Goal: Task Accomplishment & Management: Manage account settings

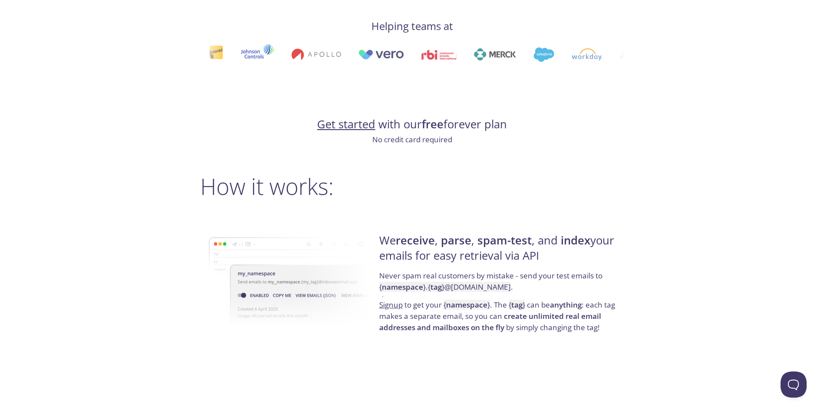
scroll to position [478, 0]
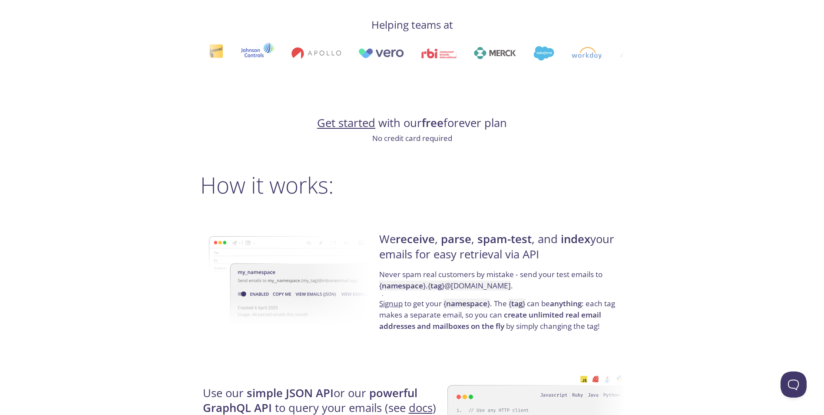
click at [358, 123] on link "Get started" at bounding box center [346, 122] width 58 height 15
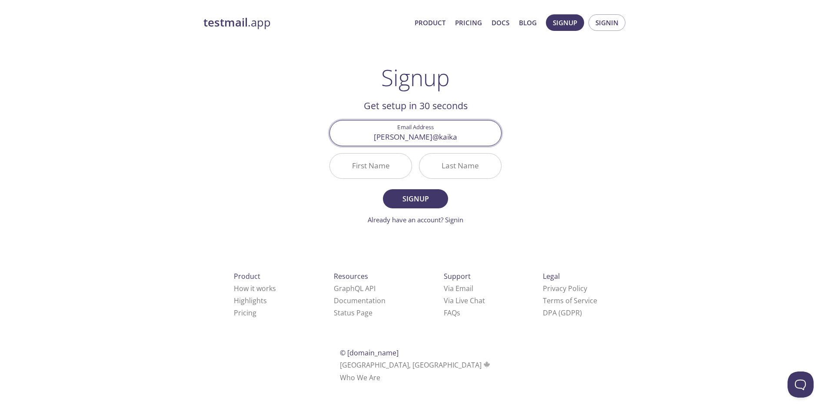
type input "d.mudaliar@kaika."
type input "dhiraj.mudaliar@northwalesfi"
drag, startPoint x: 473, startPoint y: 135, endPoint x: 273, endPoint y: 135, distance: 199.9
click at [273, 135] on div "testmail .app Product Pricing Docs Blog Signup Signin Signup Get setup in 30 se…" at bounding box center [415, 208] width 445 height 399
type input "[PERSON_NAME][EMAIL_ADDRESS][PERSON_NAME][DOMAIN_NAME]"
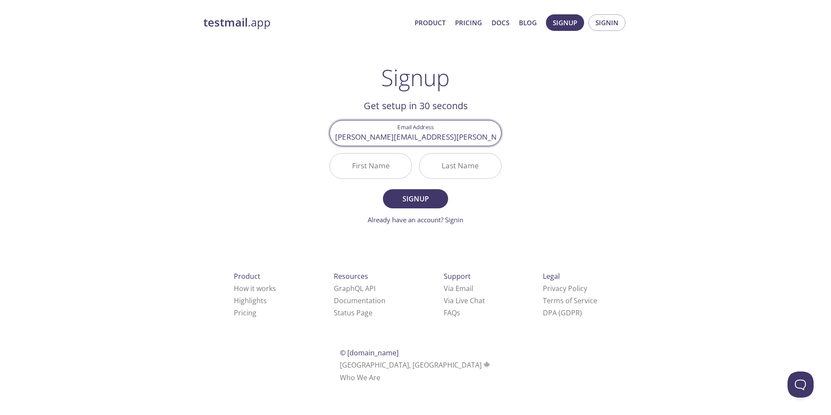
click at [378, 171] on input "First Name" at bounding box center [371, 165] width 82 height 25
type input "[PERSON_NAME]"
click at [414, 193] on span "Signup" at bounding box center [415, 199] width 46 height 12
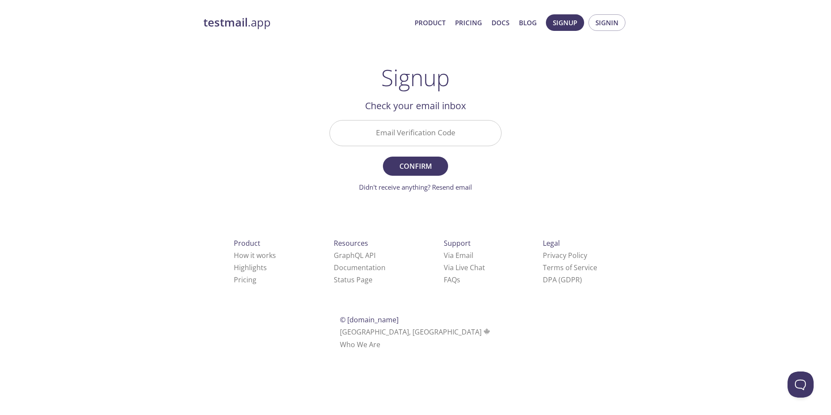
click at [439, 131] on input "Email Verification Code" at bounding box center [415, 132] width 171 height 25
click at [430, 139] on input "Email Verification Code" at bounding box center [415, 132] width 171 height 25
paste input "DXHS9VN"
type input "DXHS9VN"
click at [435, 164] on span "Confirm" at bounding box center [415, 166] width 46 height 12
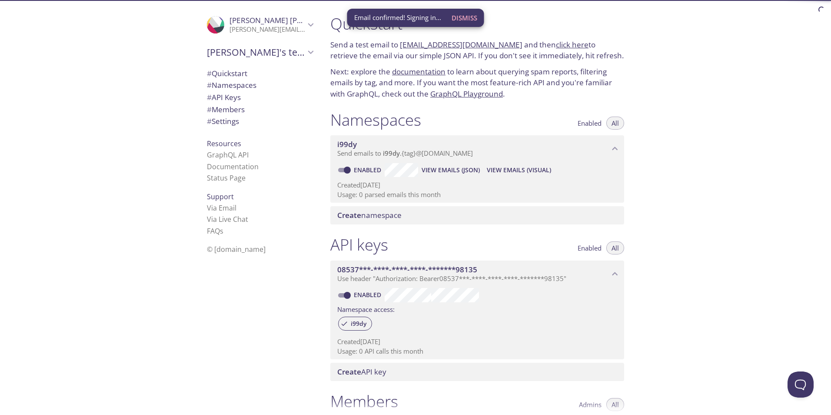
click at [462, 19] on span "Dismiss" at bounding box center [465, 17] width 26 height 11
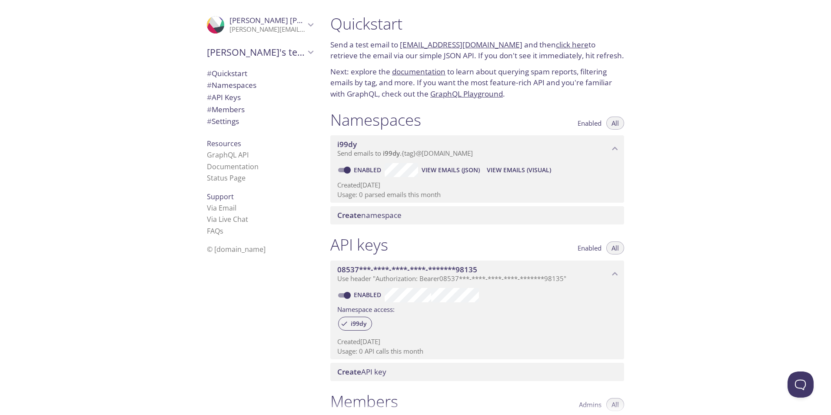
click at [306, 49] on icon "Dhiraj's team" at bounding box center [310, 51] width 11 height 11
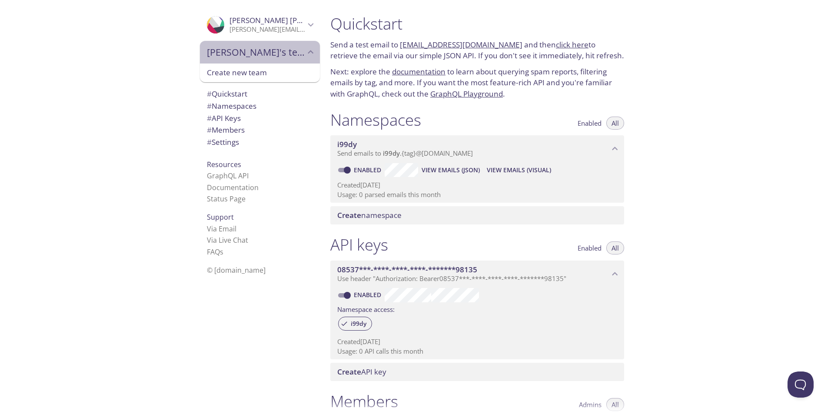
click at [306, 49] on icon "Dhiraj's team" at bounding box center [310, 51] width 11 height 11
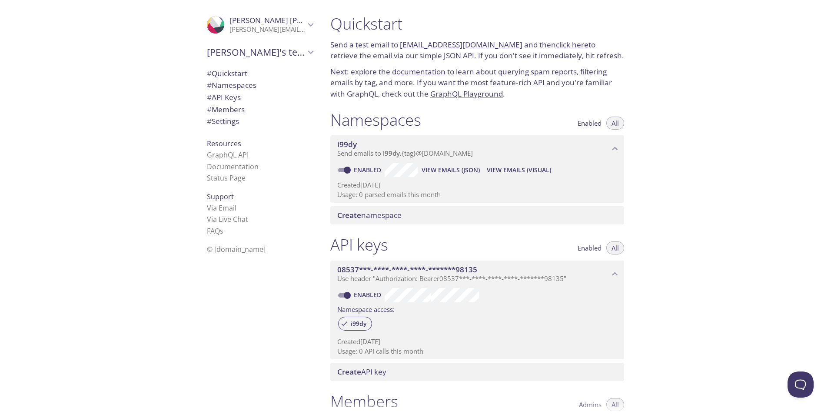
scroll to position [130, 0]
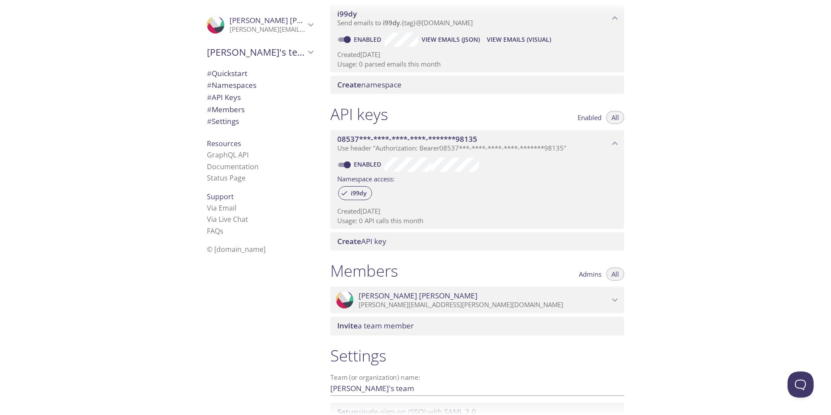
click at [599, 140] on span "08537***-****-****-****-*******98135" at bounding box center [473, 139] width 272 height 10
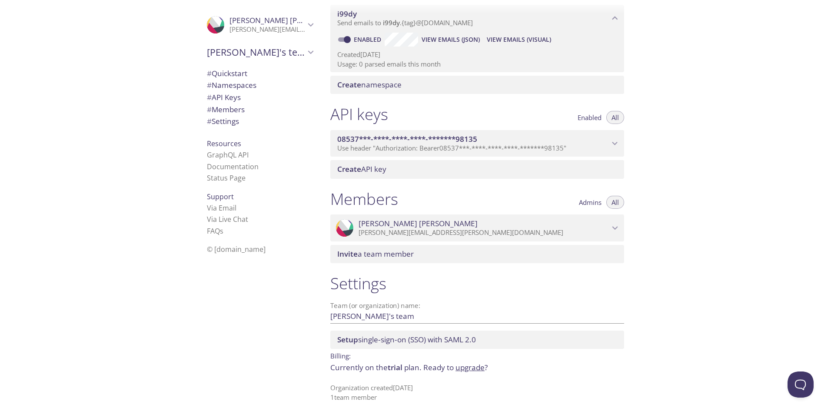
click at [599, 140] on span "08537***-****-****-****-*******98135" at bounding box center [473, 139] width 272 height 10
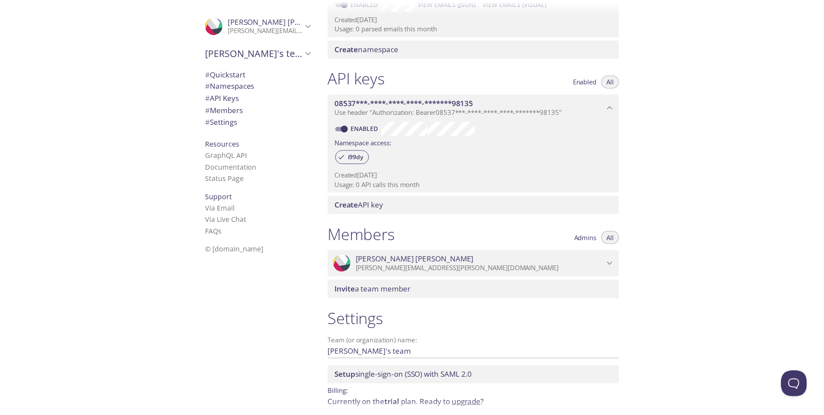
scroll to position [203, 0]
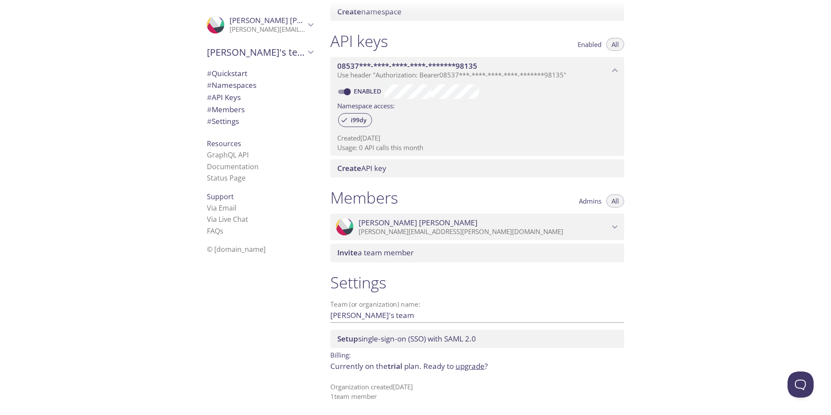
click at [588, 201] on span "Admins" at bounding box center [590, 201] width 23 height 0
click at [613, 201] on span "All" at bounding box center [614, 201] width 7 height 0
click at [393, 312] on input "[PERSON_NAME]'s team" at bounding box center [463, 315] width 266 height 14
click at [395, 365] on span "trial" at bounding box center [395, 366] width 15 height 10
click at [471, 364] on link "upgrade" at bounding box center [469, 366] width 29 height 10
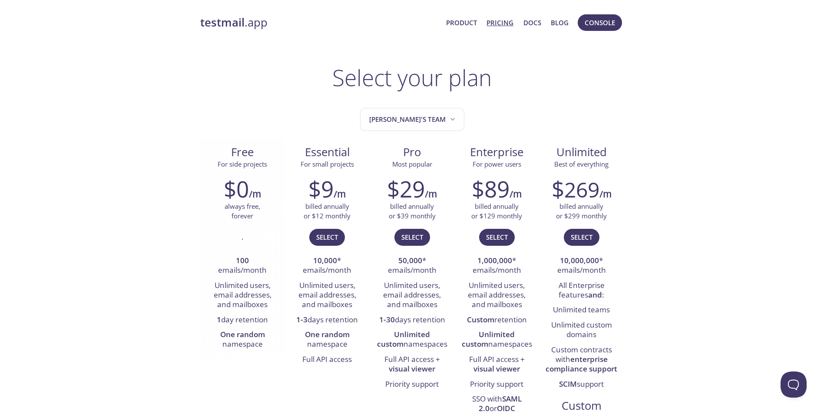
scroll to position [130, 0]
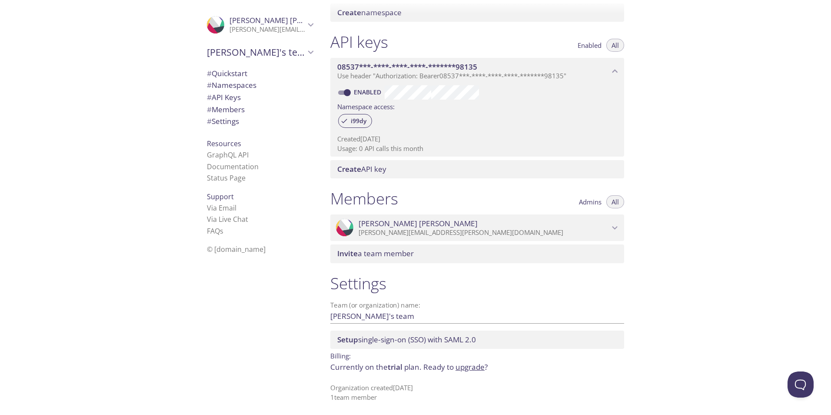
scroll to position [203, 0]
click at [413, 339] on span "Setup single-sign-on (SSO) with SAML 2.0" at bounding box center [406, 338] width 139 height 10
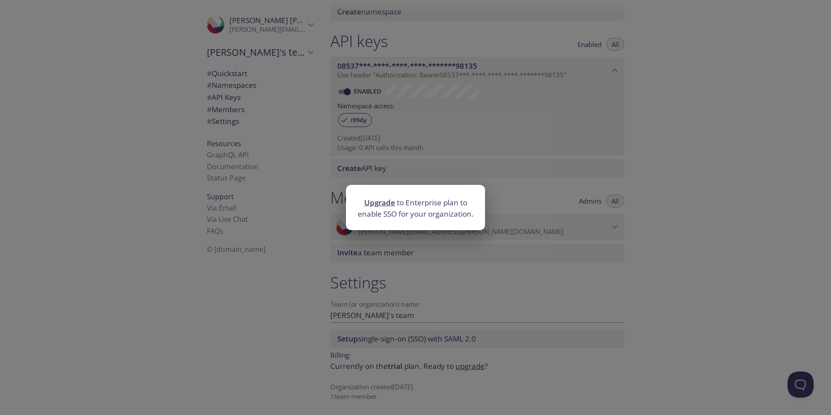
click at [471, 289] on div "Upgrade to Enterprise plan to enable SSO for your organization." at bounding box center [415, 207] width 831 height 415
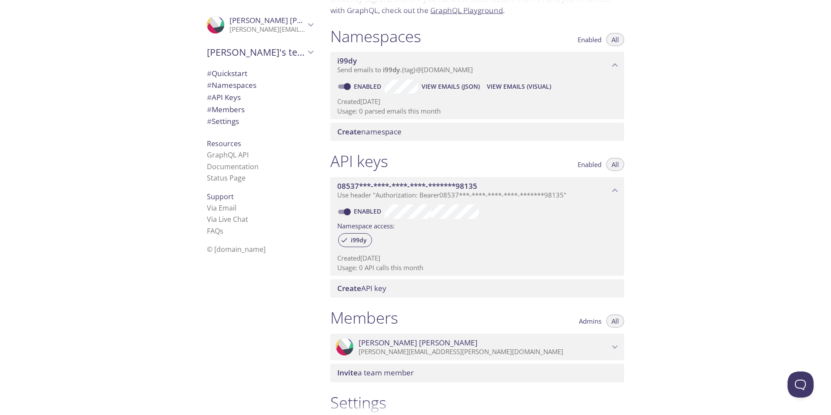
scroll to position [73, 0]
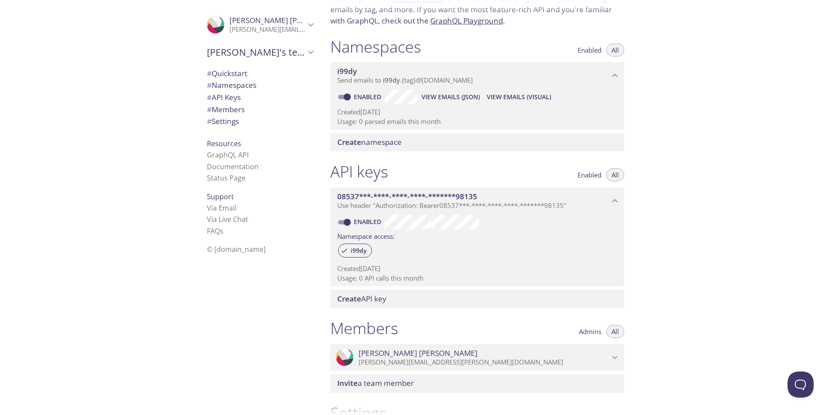
click at [574, 359] on p "[PERSON_NAME][EMAIL_ADDRESS][PERSON_NAME][DOMAIN_NAME]" at bounding box center [484, 362] width 251 height 9
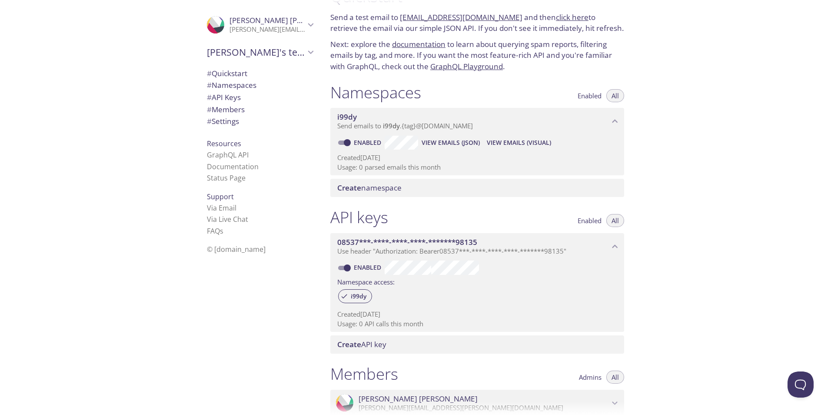
scroll to position [0, 0]
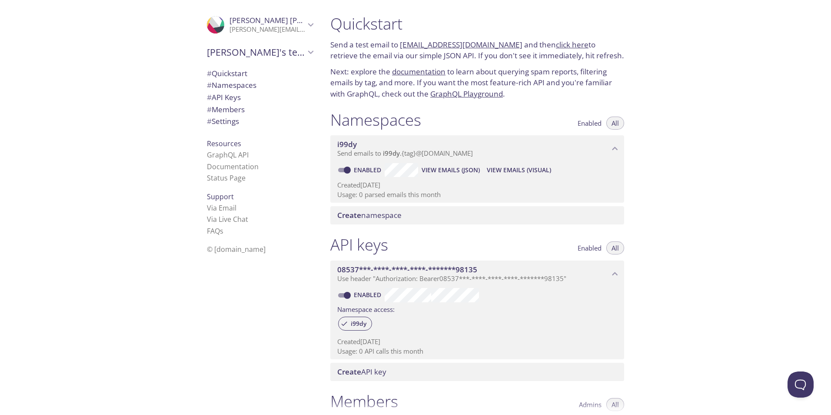
click at [305, 50] on icon "Dhiraj's team" at bounding box center [310, 51] width 11 height 11
click at [305, 48] on icon "Dhiraj's team" at bounding box center [310, 51] width 11 height 11
click at [391, 214] on span "Create namespace" at bounding box center [369, 215] width 64 height 10
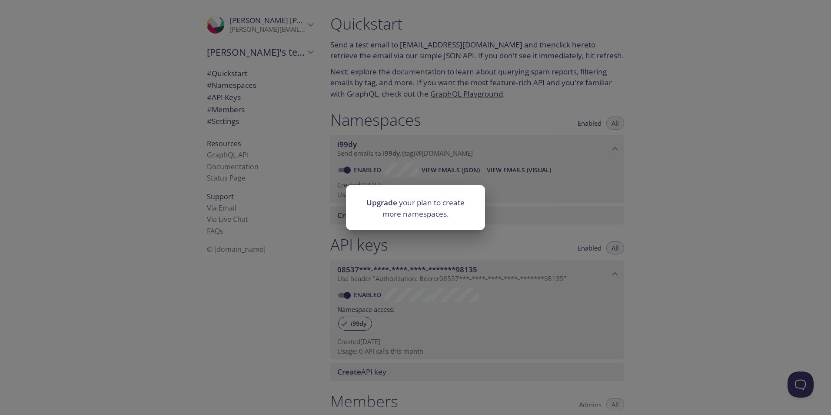
click at [567, 211] on div "Upgrade your plan to create more namespaces." at bounding box center [415, 207] width 831 height 415
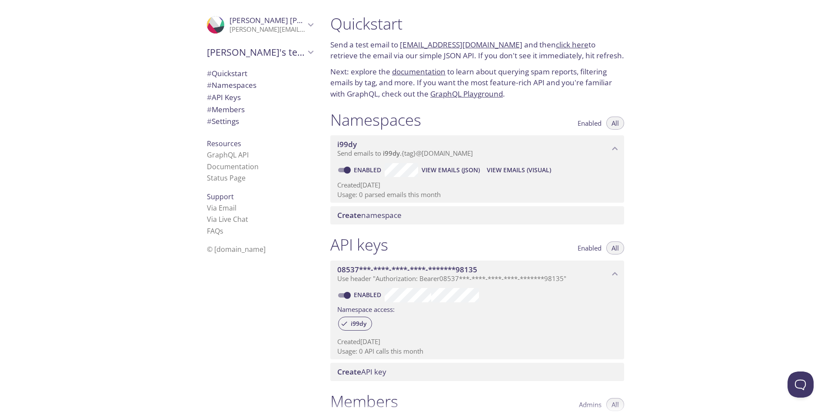
click at [405, 152] on span "Send emails to i99dy . {tag} @[DOMAIN_NAME]" at bounding box center [405, 153] width 136 height 9
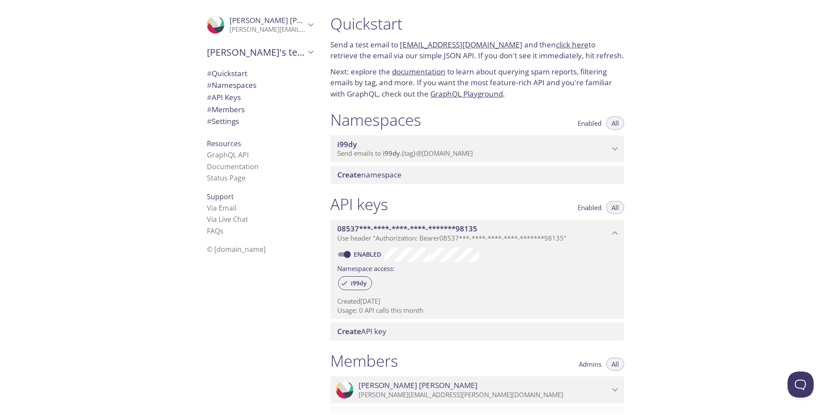
click at [405, 151] on span "Send emails to i99dy . {tag} @[DOMAIN_NAME]" at bounding box center [405, 153] width 136 height 9
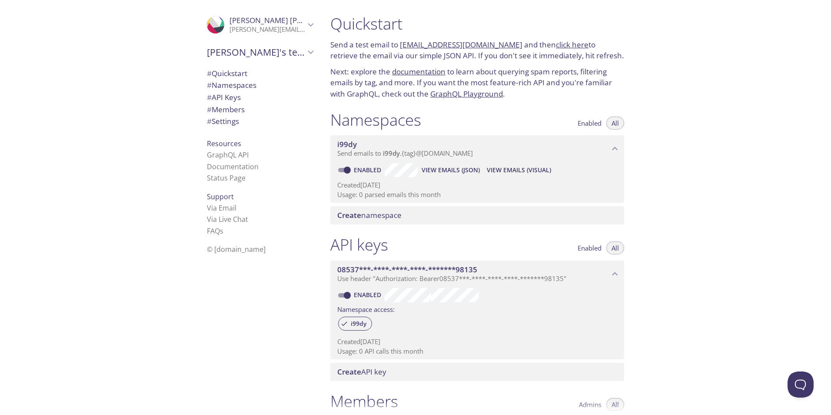
click at [442, 169] on span "View Emails (JSON)" at bounding box center [451, 170] width 58 height 10
click at [521, 167] on span "View Emails (Visual)" at bounding box center [519, 170] width 64 height 10
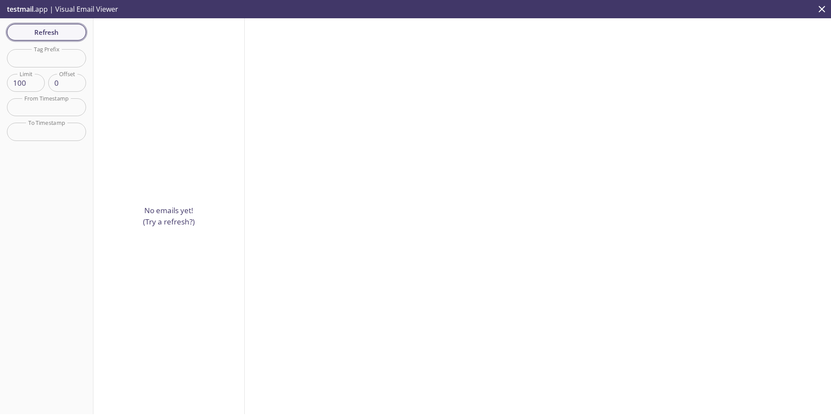
click at [44, 24] on button "Refresh" at bounding box center [46, 32] width 79 height 17
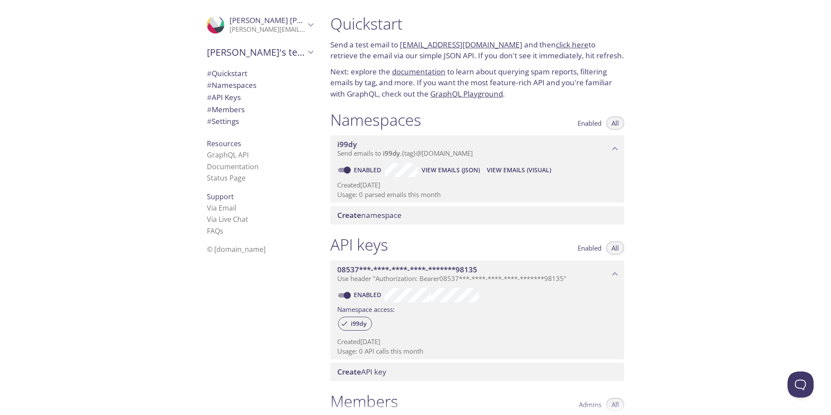
click at [414, 153] on span "Send emails to i99dy . {tag} @[DOMAIN_NAME]" at bounding box center [405, 153] width 136 height 9
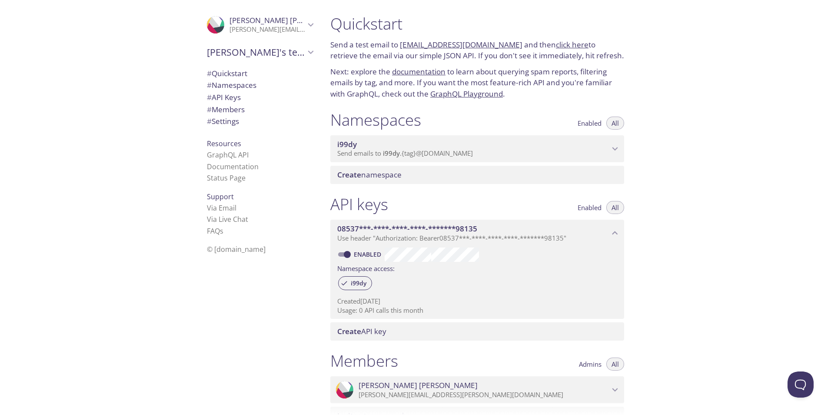
click at [414, 153] on span "Send emails to i99dy . {tag} @[DOMAIN_NAME]" at bounding box center [405, 153] width 136 height 9
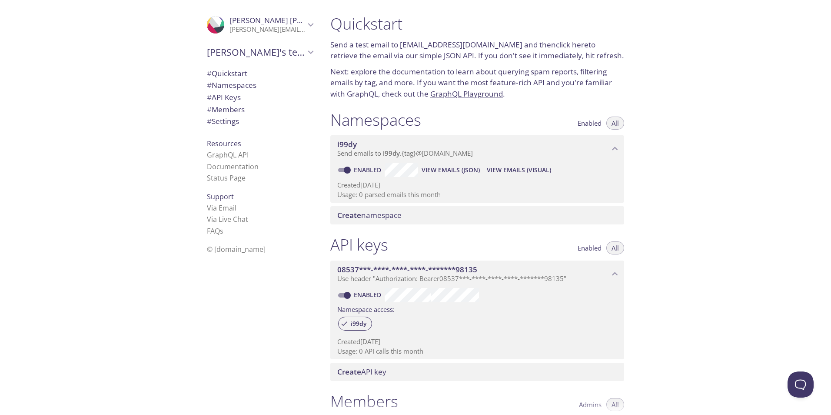
drag, startPoint x: 459, startPoint y: 150, endPoint x: 450, endPoint y: 149, distance: 9.2
click at [450, 149] on span "Send emails to i99dy . {tag} @[DOMAIN_NAME]" at bounding box center [405, 153] width 136 height 9
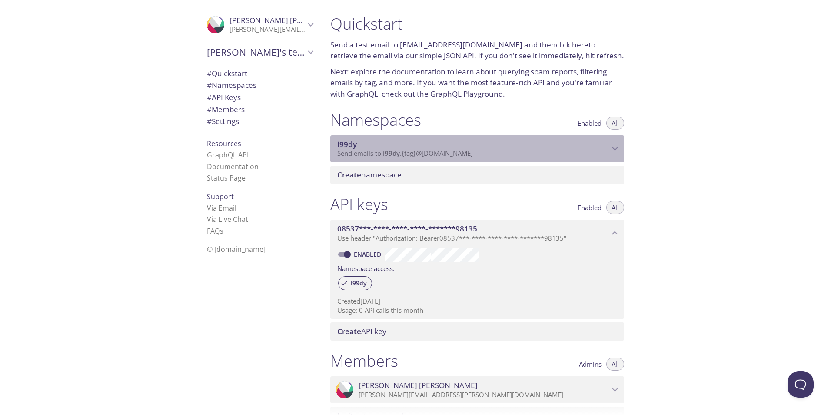
click at [403, 149] on span "i99dy" at bounding box center [473, 144] width 272 height 10
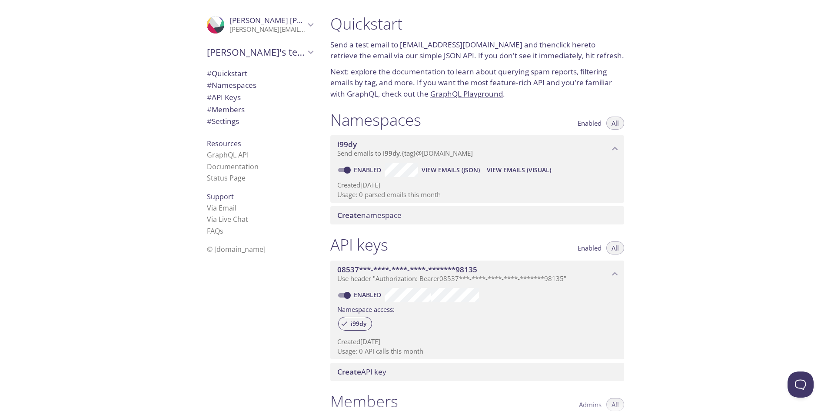
drag, startPoint x: 383, startPoint y: 153, endPoint x: 444, endPoint y: 166, distance: 61.7
click at [444, 166] on div "i99dy Send emails to i99dy . {tag} @inbox.testmail.app Enabled View Emails (JSO…" at bounding box center [477, 168] width 294 height 67
click at [586, 123] on span "Enabled" at bounding box center [590, 123] width 24 height 0
click at [608, 125] on button "All" at bounding box center [615, 122] width 18 height 13
drag, startPoint x: 415, startPoint y: 155, endPoint x: 469, endPoint y: 149, distance: 53.7
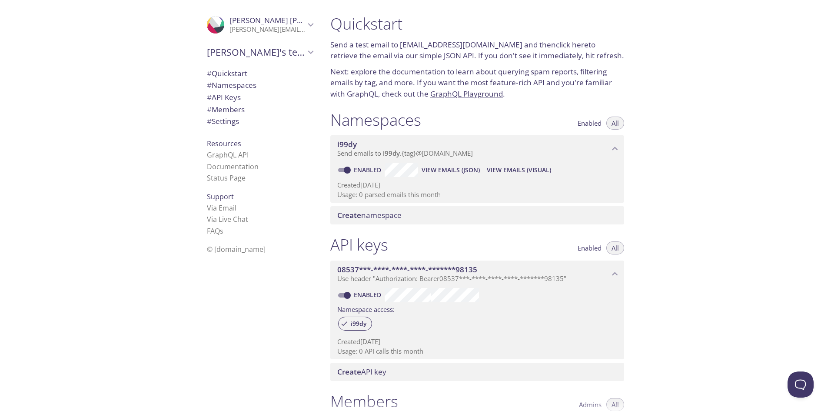
click at [465, 152] on span "Send emails to i99dy . {tag} @[DOMAIN_NAME]" at bounding box center [405, 153] width 136 height 9
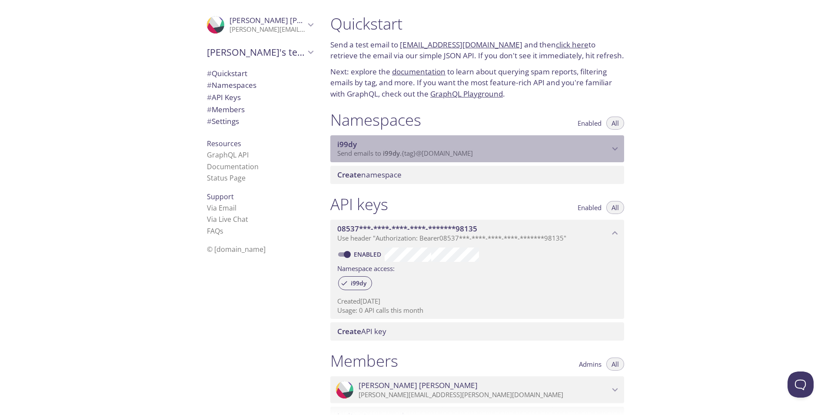
click at [485, 152] on p "Send emails to i99dy . {tag} @[DOMAIN_NAME]" at bounding box center [473, 153] width 272 height 9
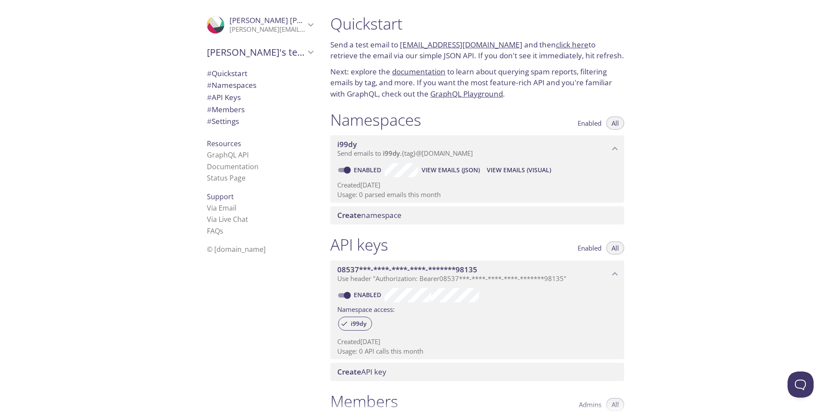
click at [525, 167] on span "View Emails (Visual)" at bounding box center [519, 170] width 64 height 10
click at [455, 167] on span "View Emails (JSON)" at bounding box center [451, 170] width 58 height 10
click at [524, 169] on span "View Emails (Visual)" at bounding box center [519, 170] width 64 height 10
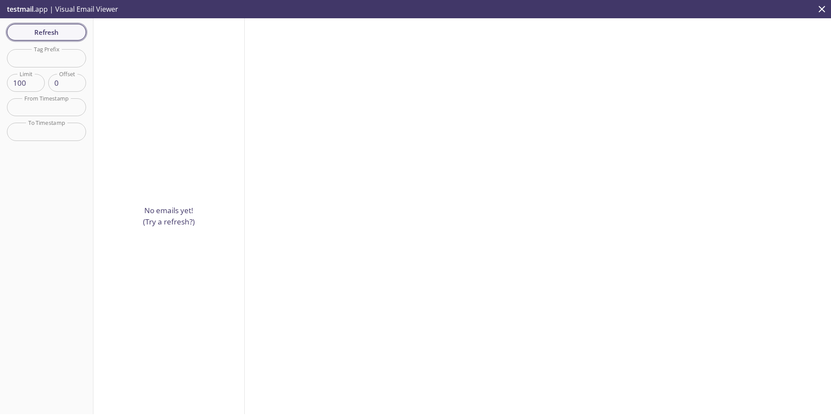
click at [47, 33] on span "Refresh" at bounding box center [46, 32] width 65 height 11
click at [47, 33] on div "Refresh Filters Tag Prefix Tag Prefix Limit 100 Limit Offset 0 Offset From Time…" at bounding box center [46, 215] width 93 height 395
click at [47, 33] on span "Refresh" at bounding box center [46, 32] width 65 height 11
click at [47, 33] on div "Refresh Filters Tag Prefix Tag Prefix Limit 100 Limit Offset 0 Offset From Time…" at bounding box center [46, 215] width 93 height 395
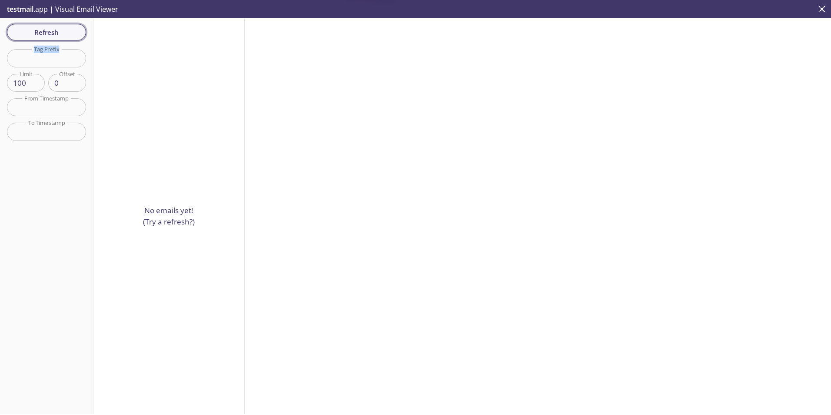
click at [47, 33] on span "Refresh" at bounding box center [46, 32] width 65 height 11
click at [47, 32] on span "Refresh" at bounding box center [46, 32] width 65 height 11
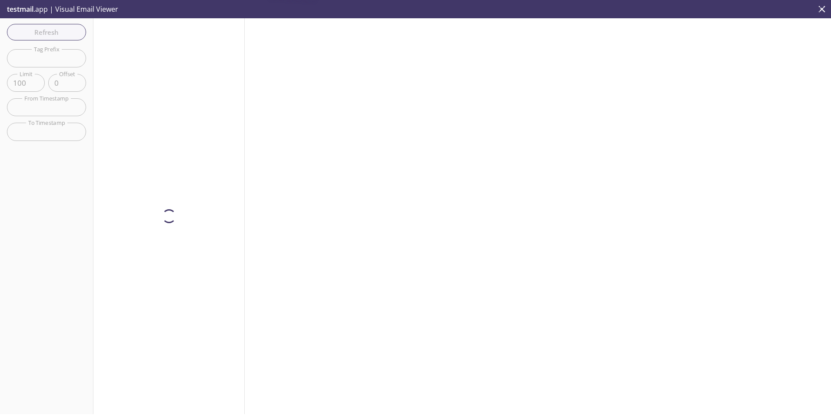
click at [156, 64] on div at bounding box center [168, 215] width 151 height 395
click at [54, 33] on span "Refresh" at bounding box center [46, 32] width 65 height 11
click at [177, 70] on div "No emails yet! (Try a refresh?)" at bounding box center [168, 215] width 151 height 395
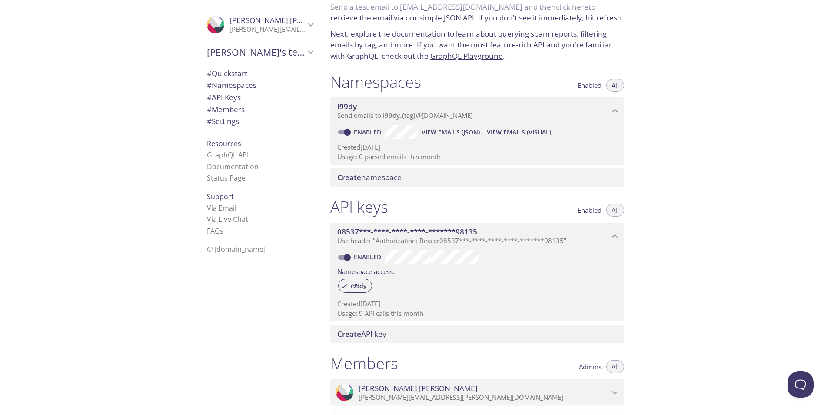
scroll to position [87, 0]
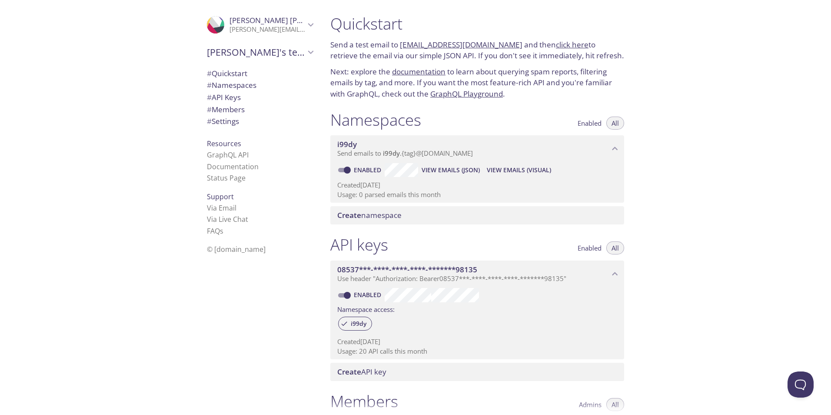
click at [408, 149] on span "Send emails to i99dy . {tag} @[DOMAIN_NAME]" at bounding box center [405, 153] width 136 height 9
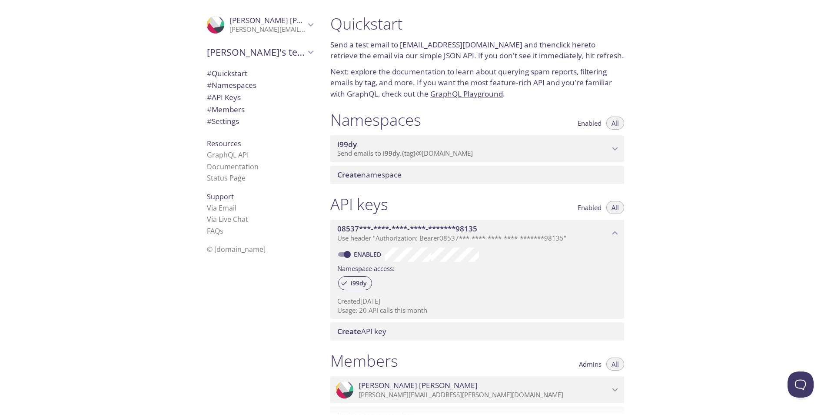
click at [408, 149] on span "Send emails to i99dy . {tag} @[DOMAIN_NAME]" at bounding box center [405, 153] width 136 height 9
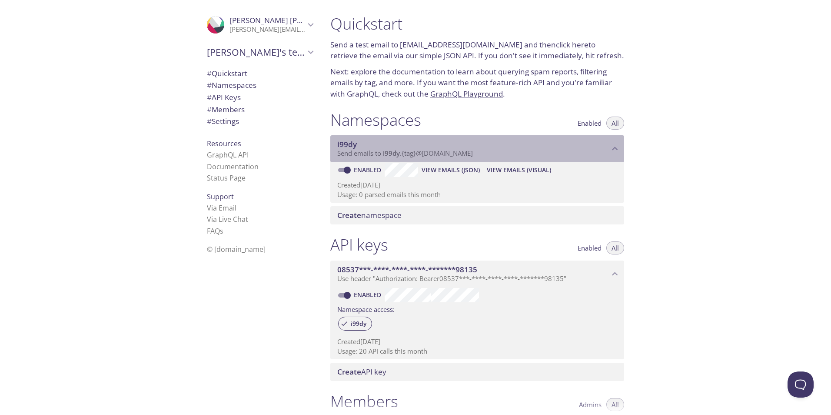
drag, startPoint x: 408, startPoint y: 149, endPoint x: 392, endPoint y: 151, distance: 16.2
click at [392, 149] on span "i99dy" at bounding box center [391, 153] width 17 height 9
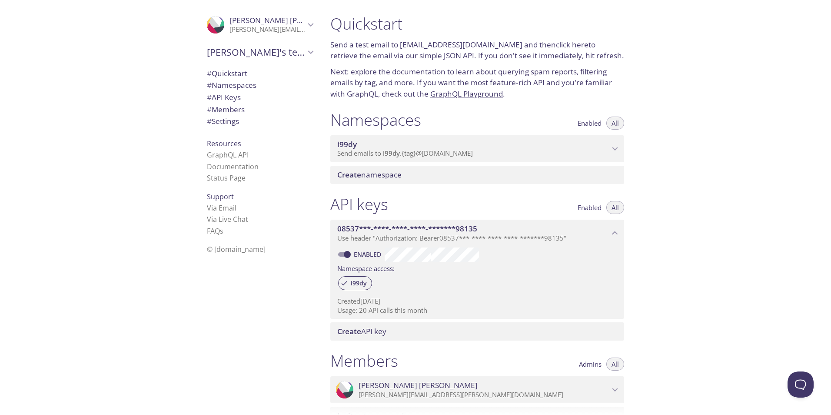
click at [365, 146] on span "i99dy" at bounding box center [473, 144] width 272 height 10
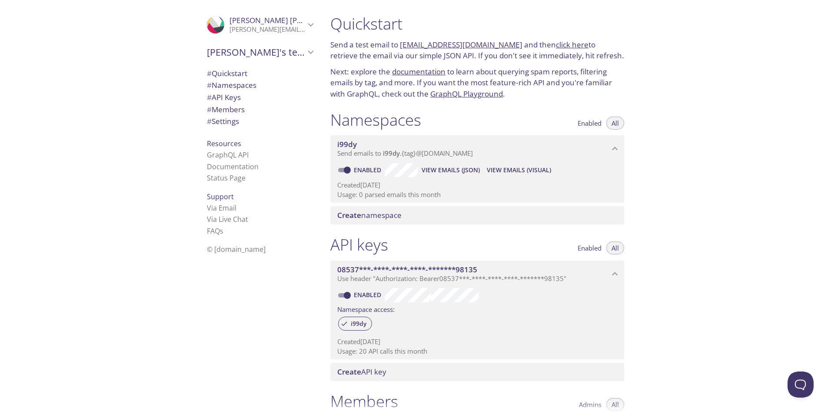
click at [351, 170] on input "Enabled" at bounding box center [347, 170] width 31 height 10
click at [342, 169] on input "Disabled" at bounding box center [340, 170] width 31 height 10
checkbox input "true"
click at [504, 169] on span "View Emails (Visual)" at bounding box center [519, 170] width 64 height 10
click at [474, 46] on link "[EMAIL_ADDRESS][DOMAIN_NAME]" at bounding box center [461, 45] width 123 height 10
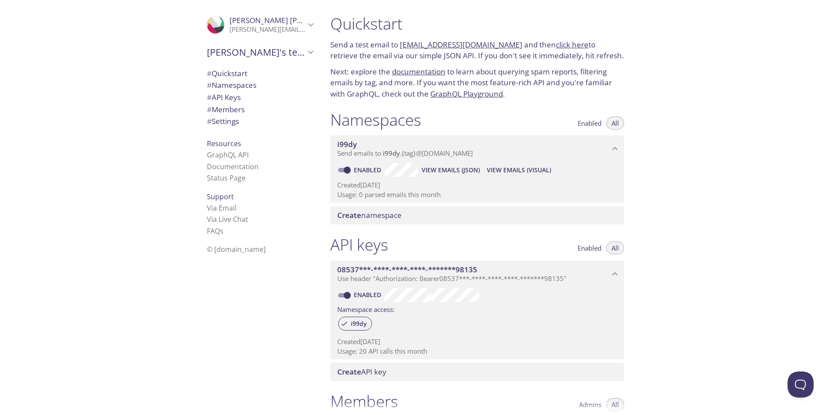
click at [570, 42] on link "click here" at bounding box center [572, 45] width 33 height 10
click at [358, 324] on span "i99dy" at bounding box center [358, 323] width 26 height 8
click at [345, 322] on icon at bounding box center [344, 323] width 8 height 8
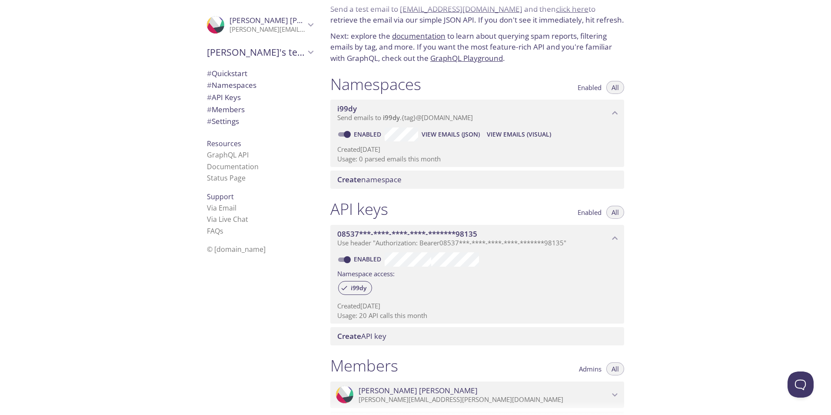
scroll to position [87, 0]
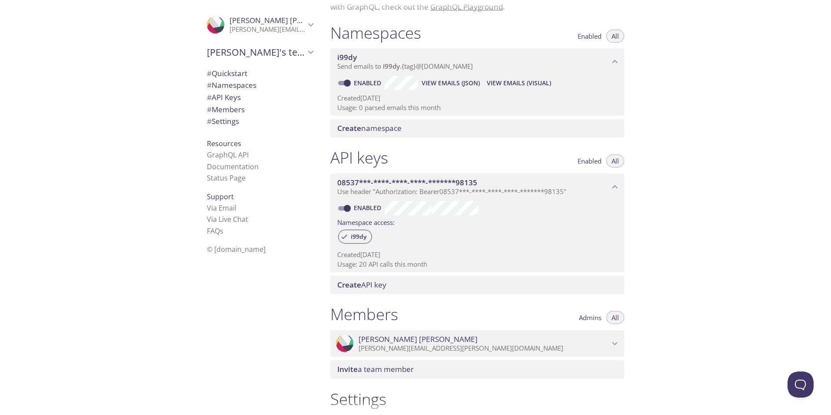
click at [382, 131] on span "Create namespace" at bounding box center [369, 128] width 64 height 10
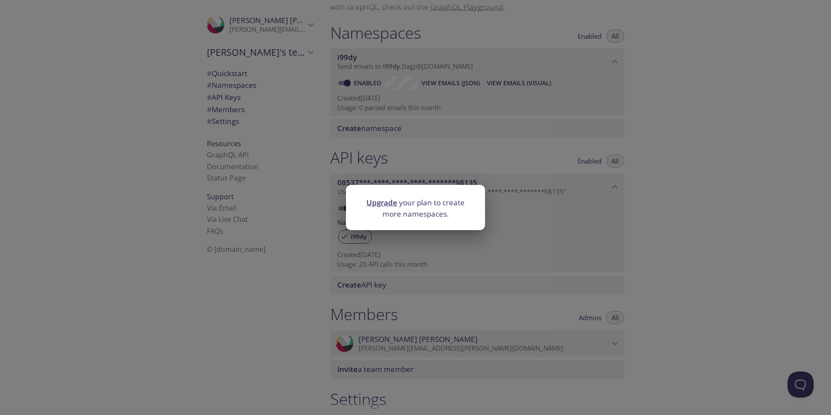
click at [597, 186] on div "Upgrade your plan to create more namespaces." at bounding box center [415, 207] width 831 height 415
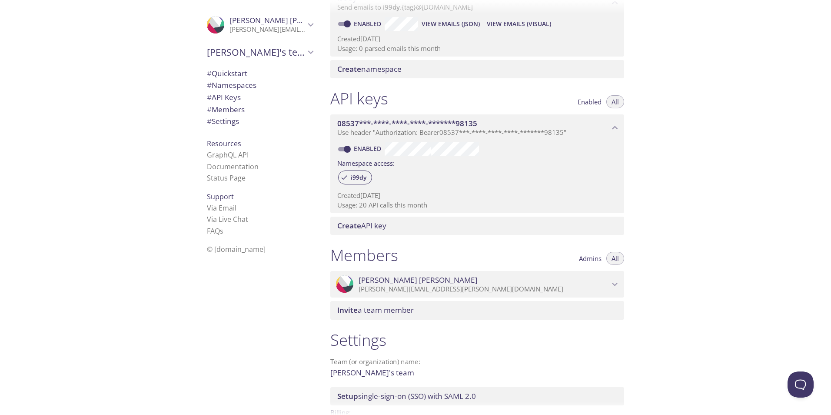
scroll to position [203, 0]
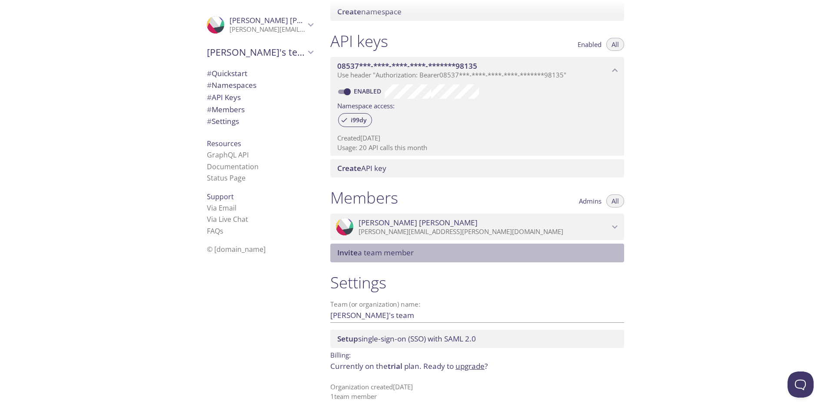
click at [394, 250] on span "Invite a team member" at bounding box center [375, 252] width 76 height 10
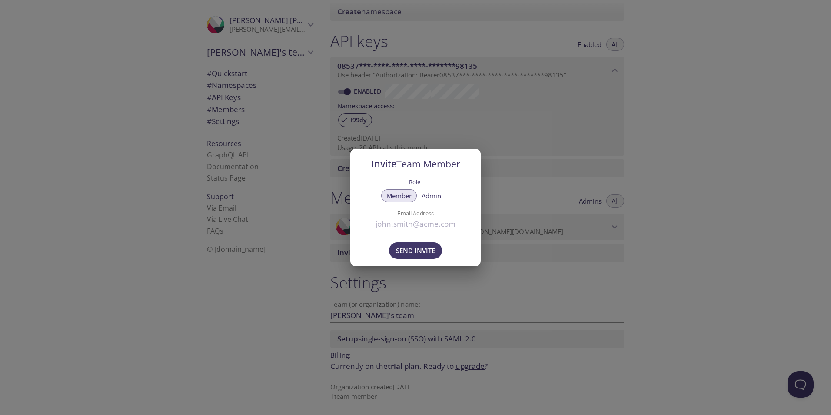
click at [435, 196] on span "Admin" at bounding box center [432, 196] width 20 height 0
click at [409, 196] on span "Member" at bounding box center [398, 196] width 25 height 0
click at [468, 282] on div "Invite Team Member Role Member Admin Email Address Send Invite" at bounding box center [415, 207] width 831 height 415
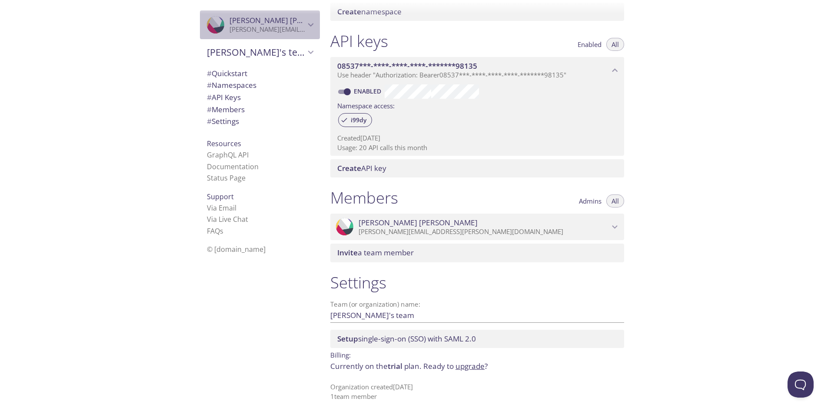
click at [291, 25] on span "[PERSON_NAME]" at bounding box center [267, 21] width 76 height 10
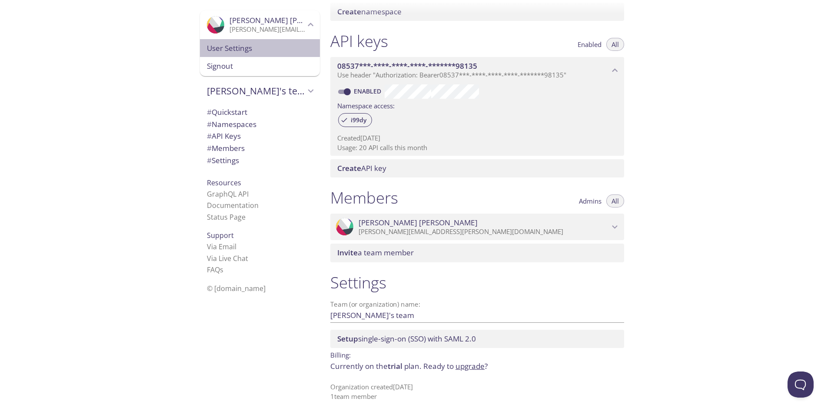
click at [236, 50] on span "User Settings" at bounding box center [260, 48] width 106 height 11
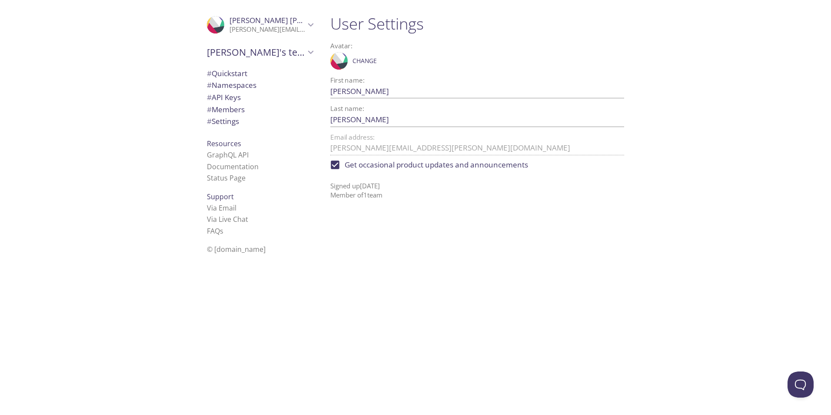
click at [397, 164] on span "Get occasional product updates and announcements" at bounding box center [436, 164] width 183 height 11
click at [345, 164] on input "Get occasional product updates and announcements" at bounding box center [334, 164] width 19 height 19
checkbox input "false"
click at [269, 29] on p "[PERSON_NAME][EMAIL_ADDRESS][PERSON_NAME][DOMAIN_NAME]" at bounding box center [267, 29] width 76 height 9
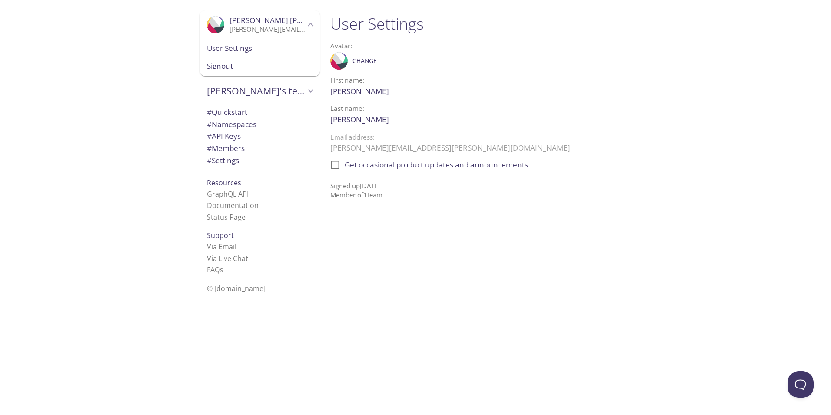
click at [349, 59] on div ".cls-1 { fill: #6d5ca8; } .cls-2 { fill: #3fc191; } .cls-3 { fill: #3b4752; } .…" at bounding box center [477, 61] width 294 height 22
click at [338, 60] on icon at bounding box center [351, 26] width 101 height 120
click at [362, 60] on span "Change" at bounding box center [364, 61] width 24 height 10
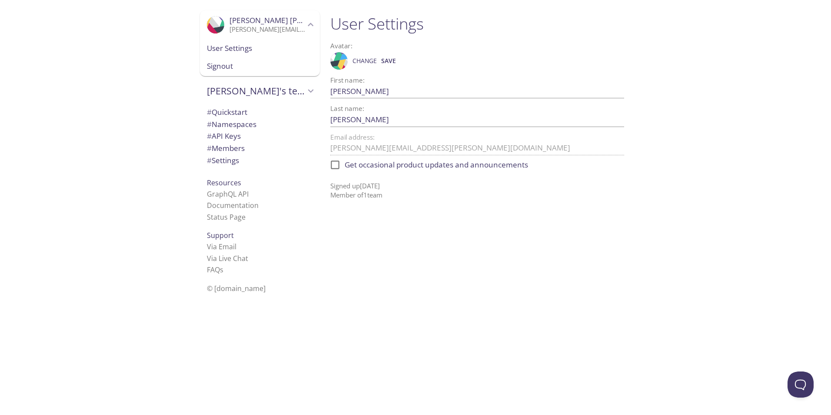
click at [362, 60] on span "Change" at bounding box center [364, 61] width 24 height 10
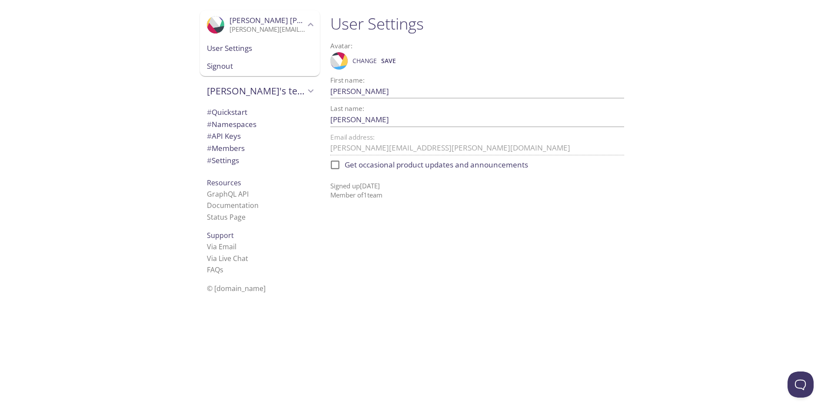
click at [362, 60] on span "Change" at bounding box center [364, 61] width 24 height 10
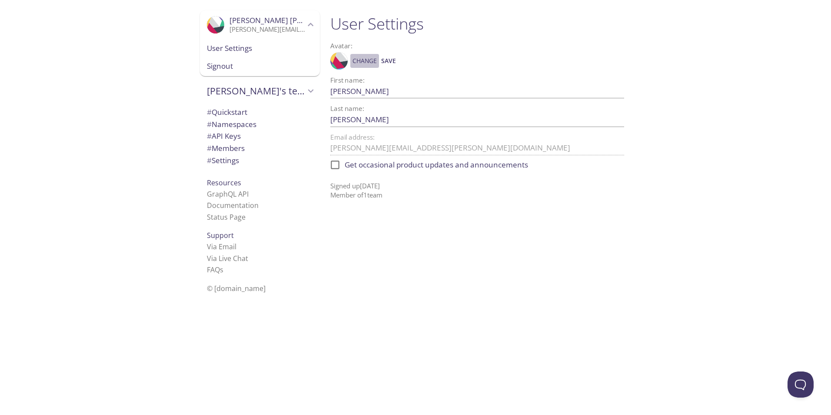
click at [362, 60] on span "Change" at bounding box center [364, 61] width 24 height 10
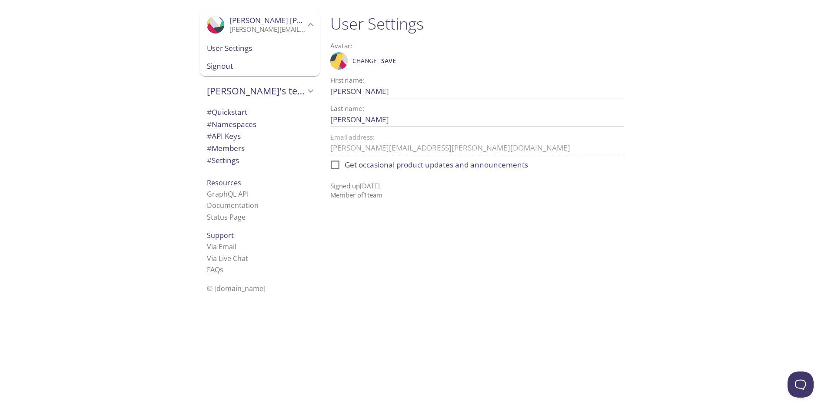
click at [362, 60] on span "Change" at bounding box center [364, 61] width 24 height 10
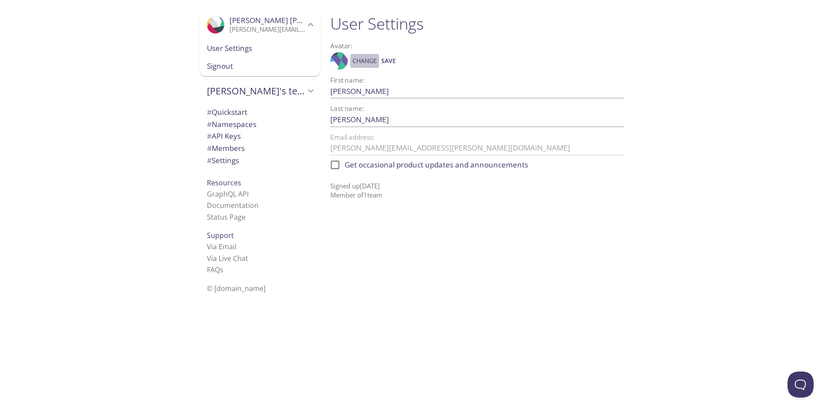
click at [362, 60] on span "Change" at bounding box center [364, 61] width 24 height 10
click at [362, 61] on span "Change" at bounding box center [364, 61] width 24 height 10
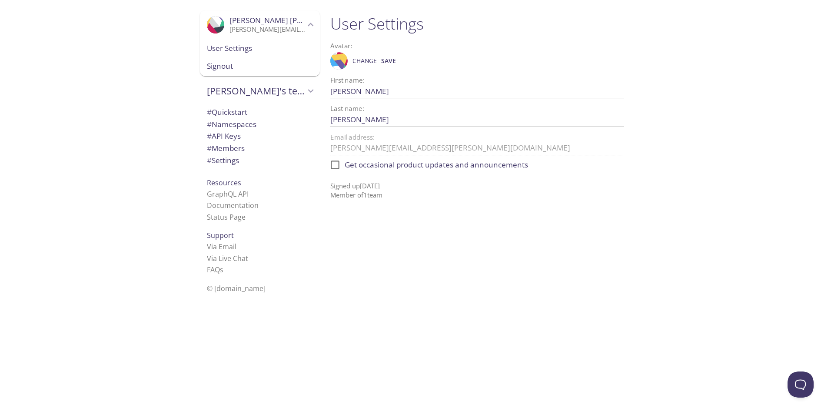
click at [362, 61] on span "Change" at bounding box center [364, 61] width 24 height 10
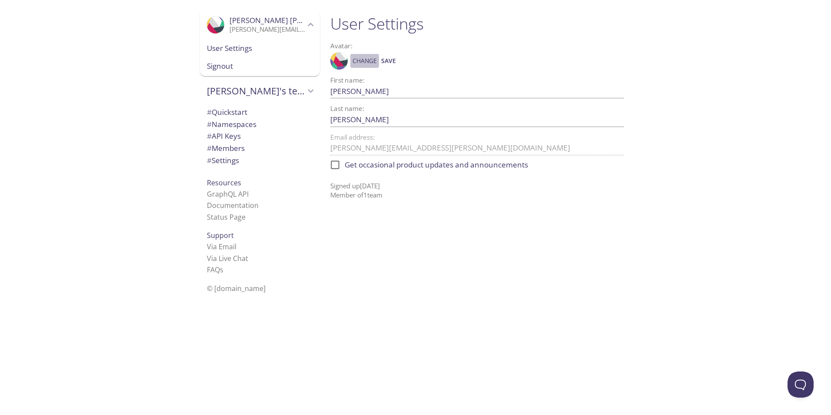
click at [362, 61] on span "Change" at bounding box center [364, 61] width 24 height 10
click at [362, 62] on span "Change" at bounding box center [364, 61] width 24 height 10
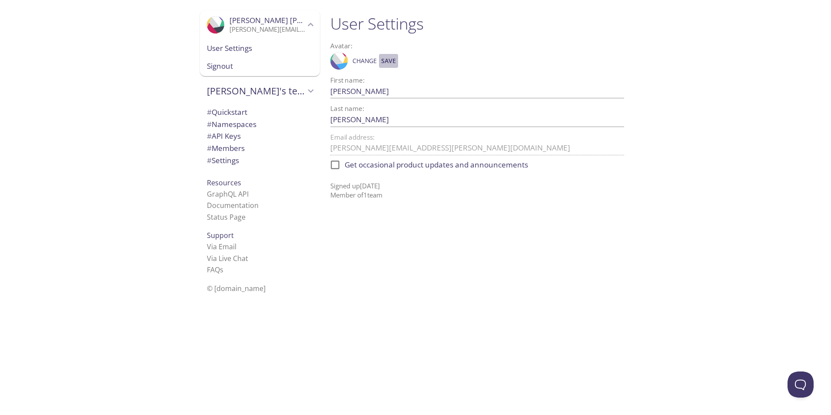
click at [385, 57] on span "Save" at bounding box center [388, 61] width 15 height 10
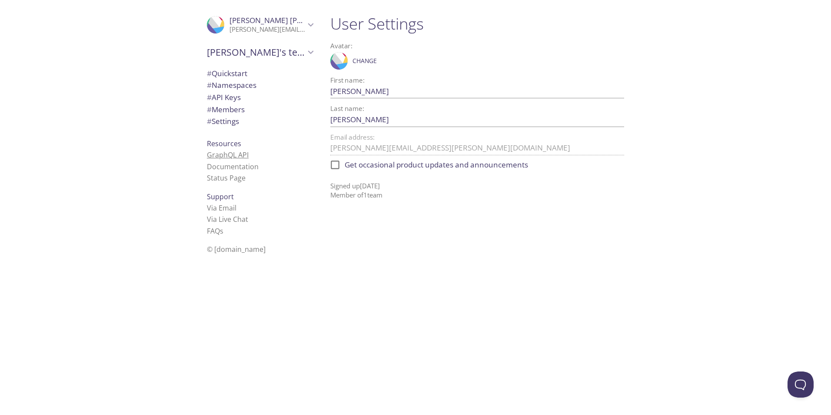
click at [235, 156] on link "GraphQL API" at bounding box center [228, 155] width 42 height 10
drag, startPoint x: 415, startPoint y: 123, endPoint x: 196, endPoint y: 112, distance: 218.5
click at [196, 112] on div ".cls-1 { fill: #6d5ca8; } .cls-2 { fill: #3fc191; } .cls-3 { fill: #3b4752; } .…" at bounding box center [415, 207] width 831 height 415
type input "\"
type input "m"
